Goal: Task Accomplishment & Management: Manage account settings

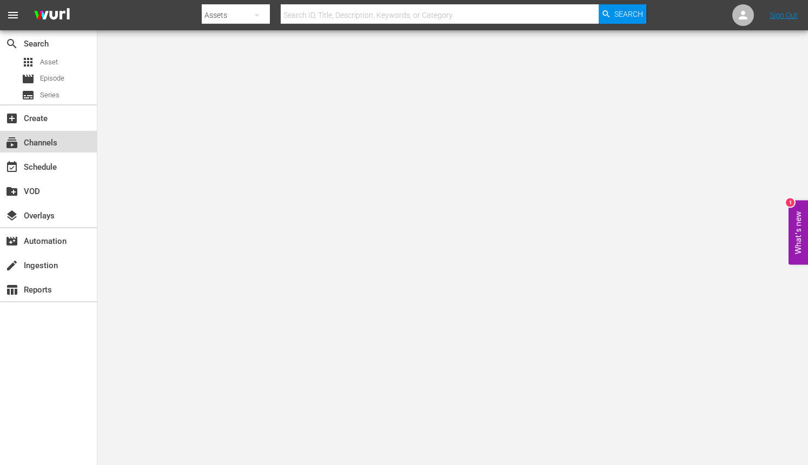
click at [59, 139] on div "subscriptions Channels" at bounding box center [30, 141] width 61 height 10
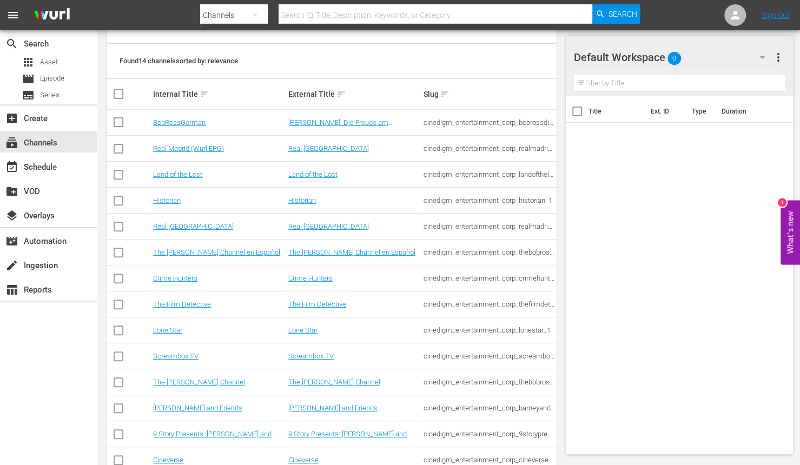
scroll to position [163, 0]
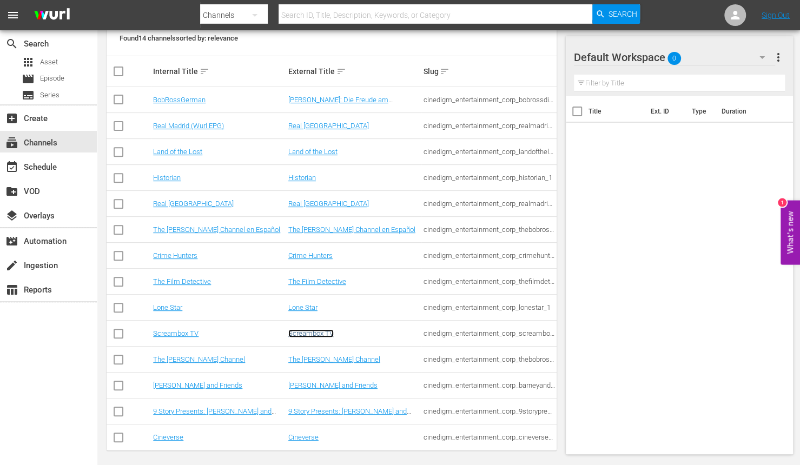
click at [303, 335] on link "Screambox TV" at bounding box center [310, 333] width 45 height 8
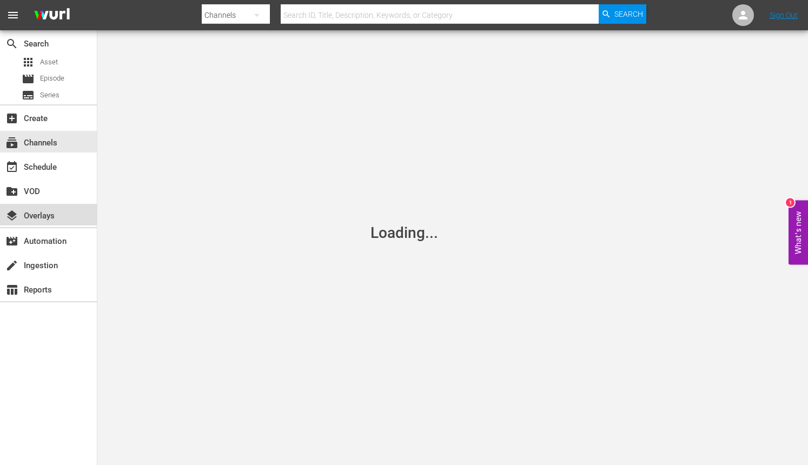
click at [45, 223] on div "layers Overlays" at bounding box center [48, 215] width 97 height 22
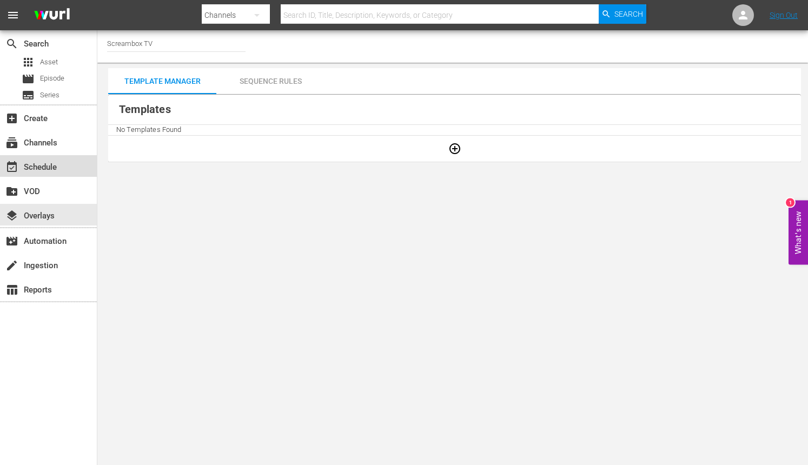
click at [52, 158] on div "event_available Schedule" at bounding box center [48, 166] width 97 height 22
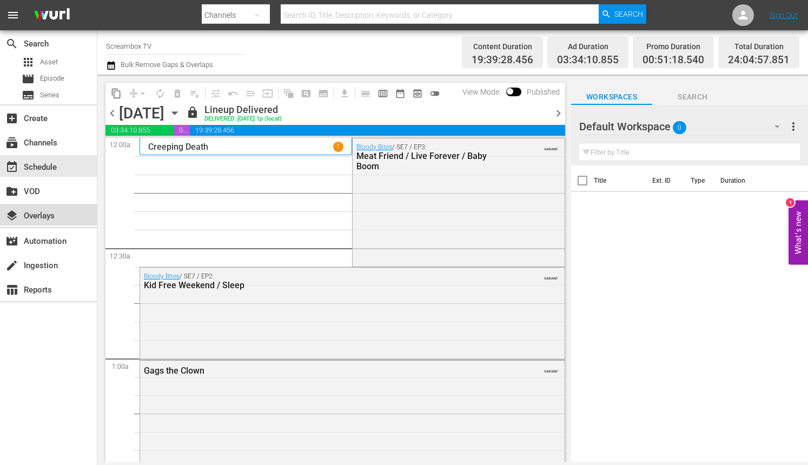
click at [46, 217] on div "layers Overlays" at bounding box center [30, 214] width 61 height 10
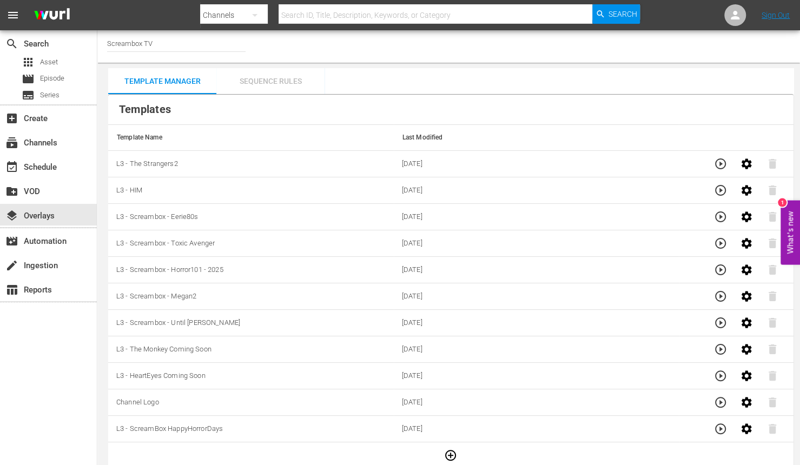
click at [264, 76] on div "Sequence Rules" at bounding box center [270, 81] width 108 height 26
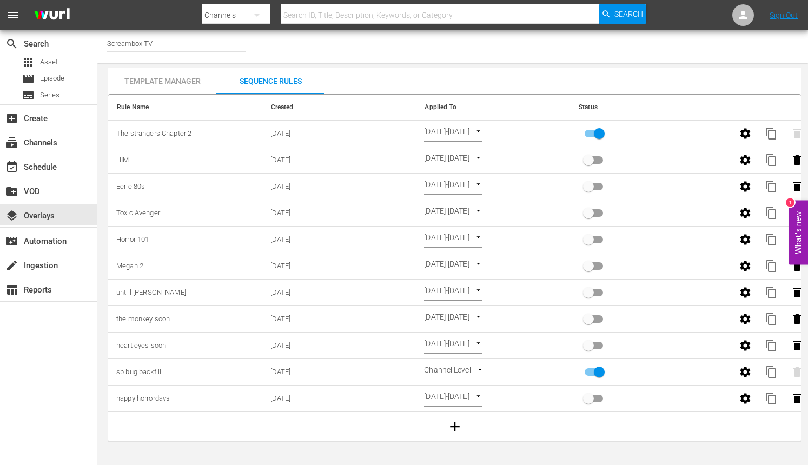
click at [380, 131] on td "[DATE]" at bounding box center [339, 134] width 154 height 26
click at [752, 134] on button "button" at bounding box center [745, 134] width 26 height 26
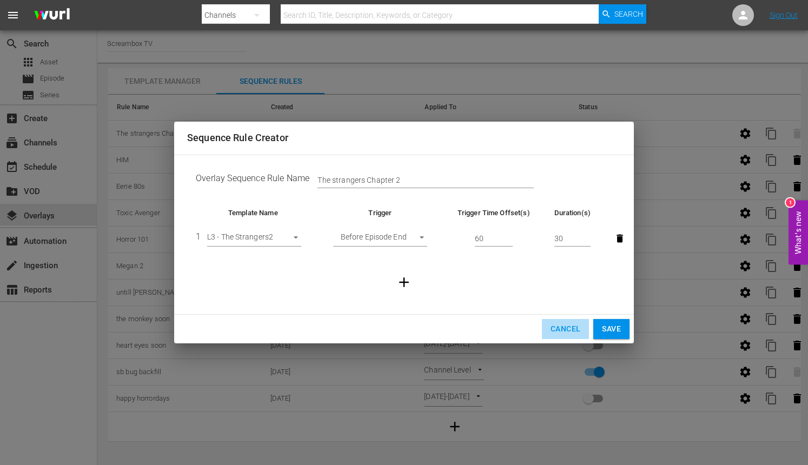
drag, startPoint x: 572, startPoint y: 329, endPoint x: 458, endPoint y: 389, distance: 128.6
click at [571, 329] on span "Cancel" at bounding box center [565, 329] width 30 height 14
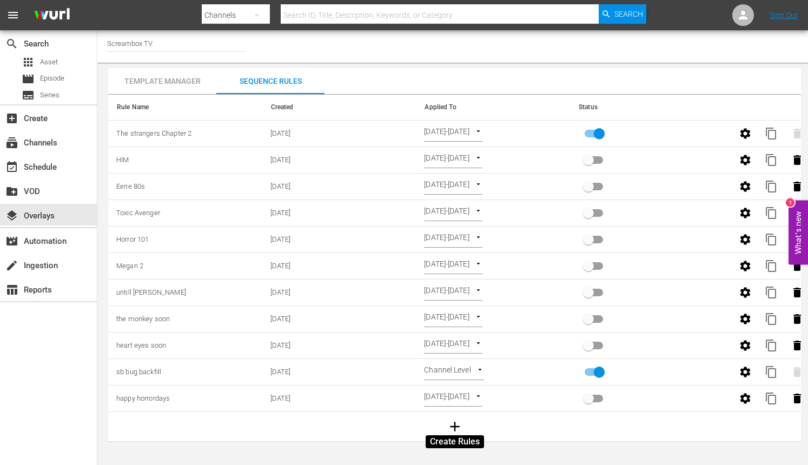
click at [458, 424] on icon "button" at bounding box center [455, 427] width 10 height 10
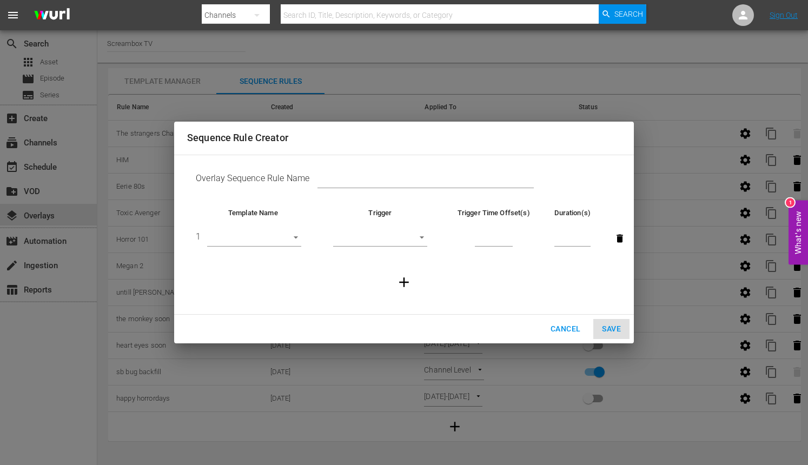
click at [562, 329] on span "Cancel" at bounding box center [565, 329] width 30 height 14
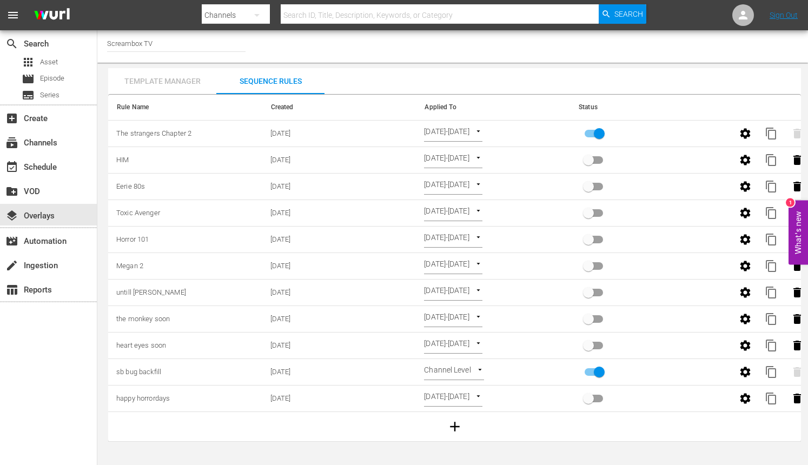
click at [161, 78] on div "Template Manager" at bounding box center [162, 81] width 108 height 26
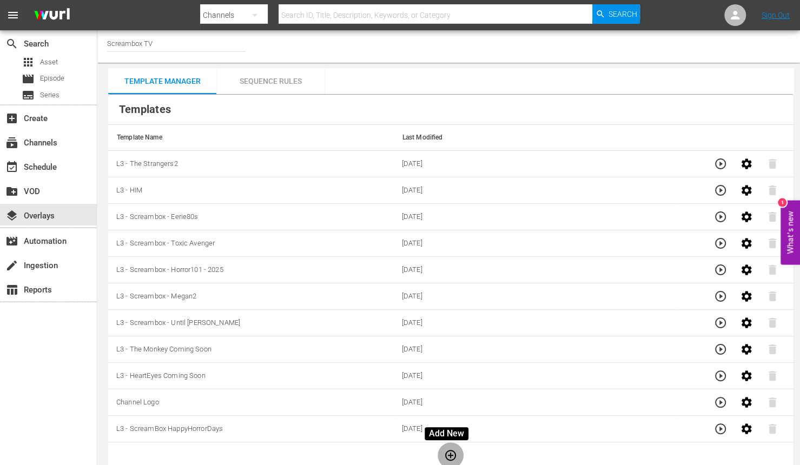
click at [448, 451] on icon "button" at bounding box center [450, 455] width 13 height 13
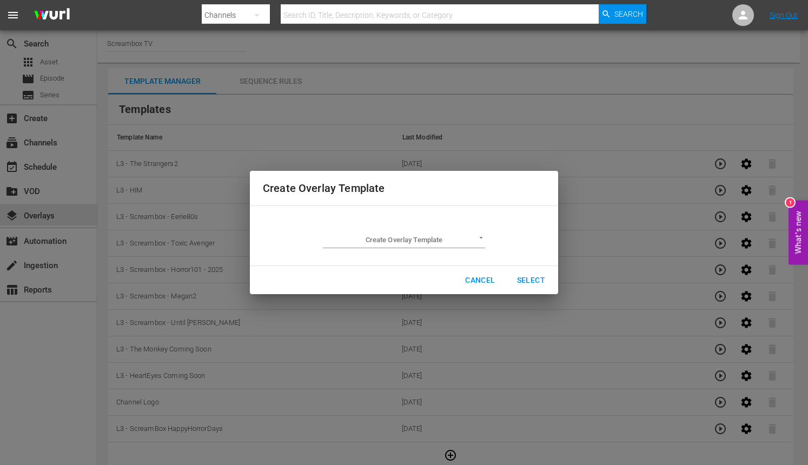
click at [443, 239] on body "menu Search By Channels Search ID, Title, Description, Keywords, or Category Se…" at bounding box center [404, 232] width 808 height 465
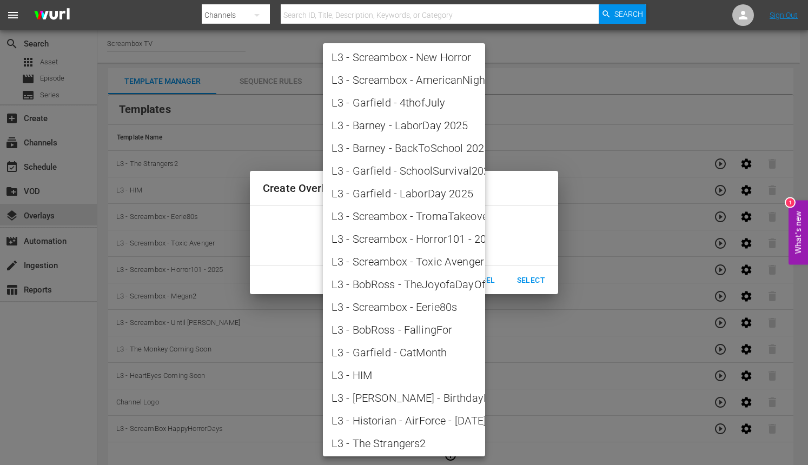
scroll to position [1253, 0]
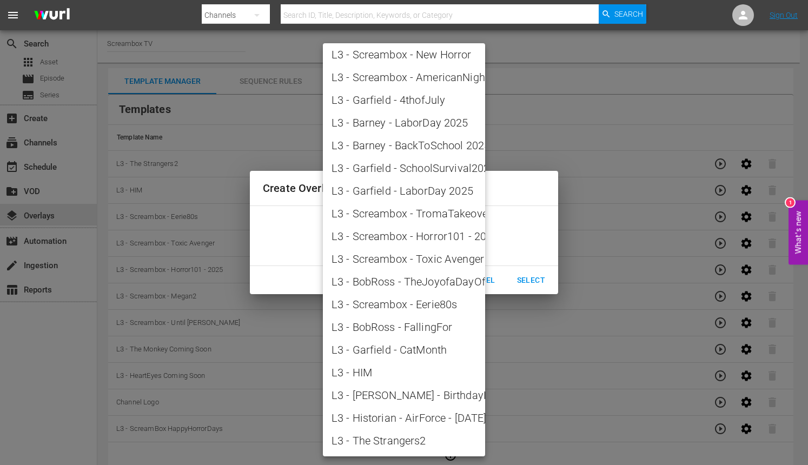
click at [571, 378] on div at bounding box center [404, 232] width 808 height 465
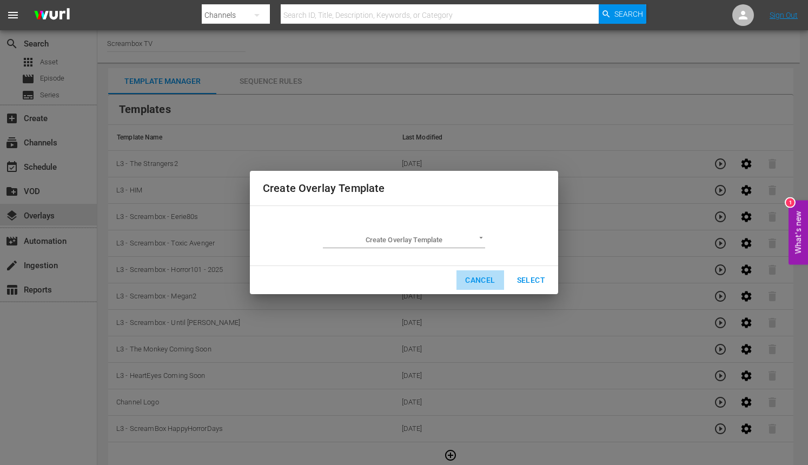
click at [480, 285] on span "Cancel" at bounding box center [480, 281] width 30 height 14
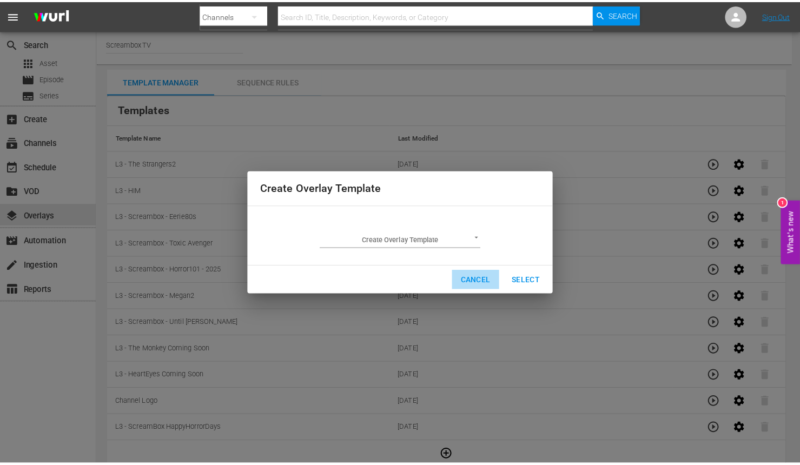
scroll to position [1, 0]
